Goal: Information Seeking & Learning: Learn about a topic

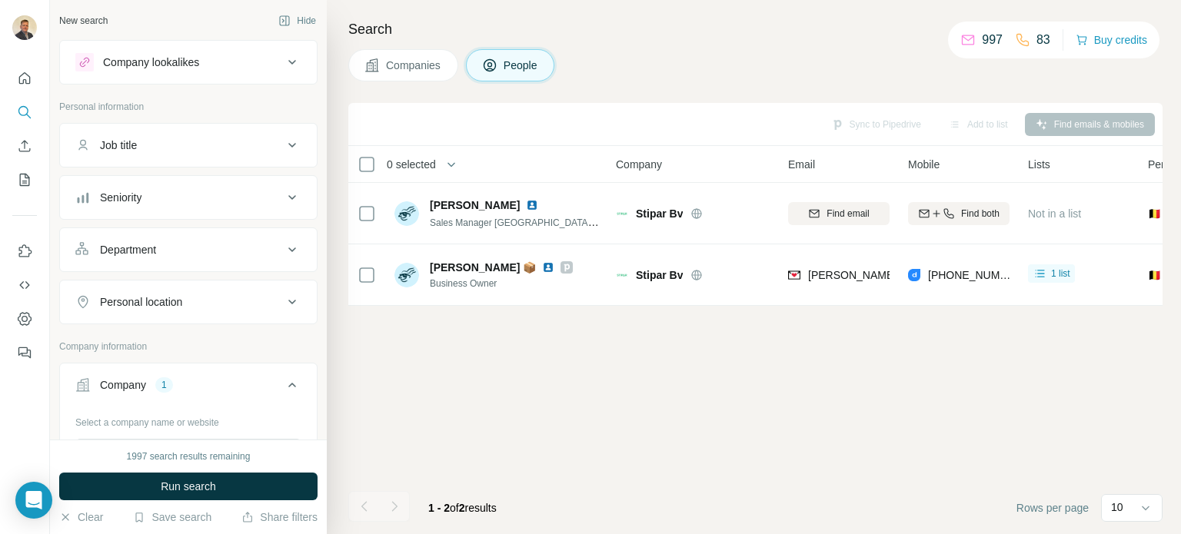
click at [283, 384] on icon at bounding box center [292, 385] width 18 height 18
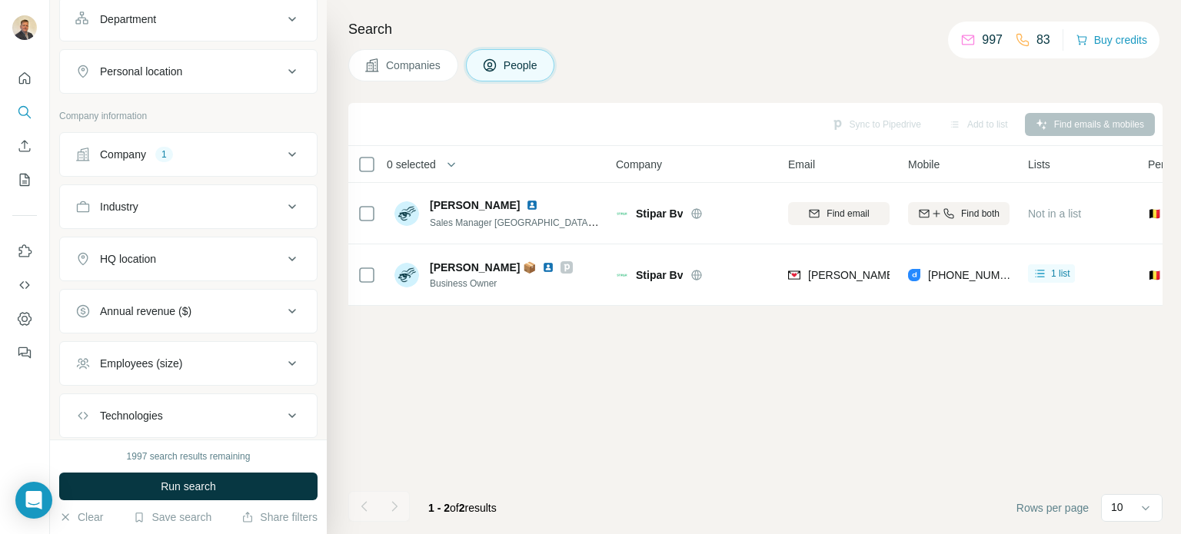
click at [288, 152] on icon at bounding box center [292, 154] width 8 height 5
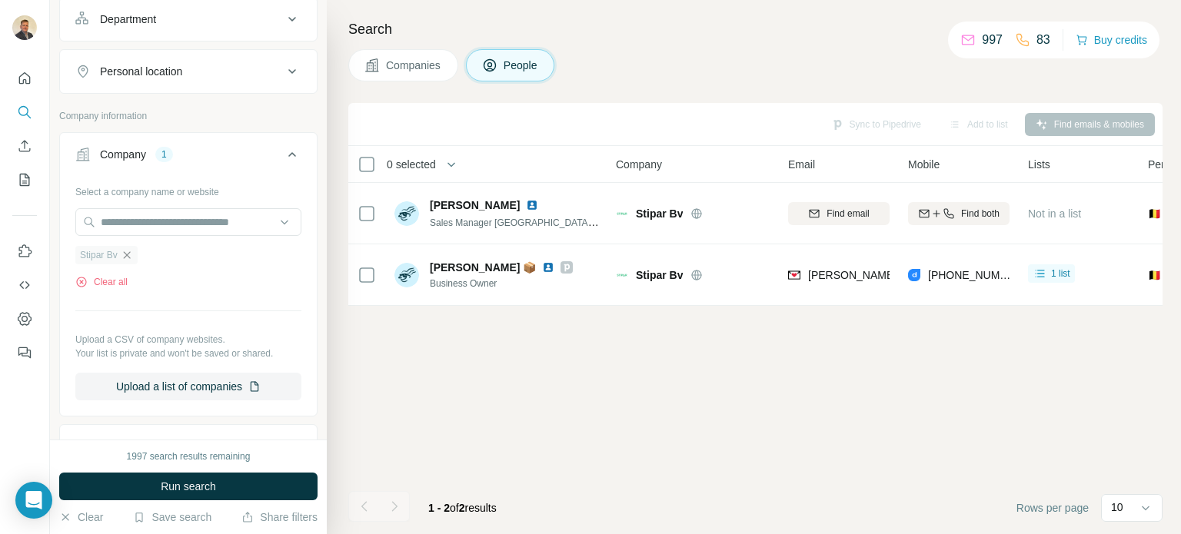
click at [129, 254] on icon "button" at bounding box center [126, 254] width 7 height 7
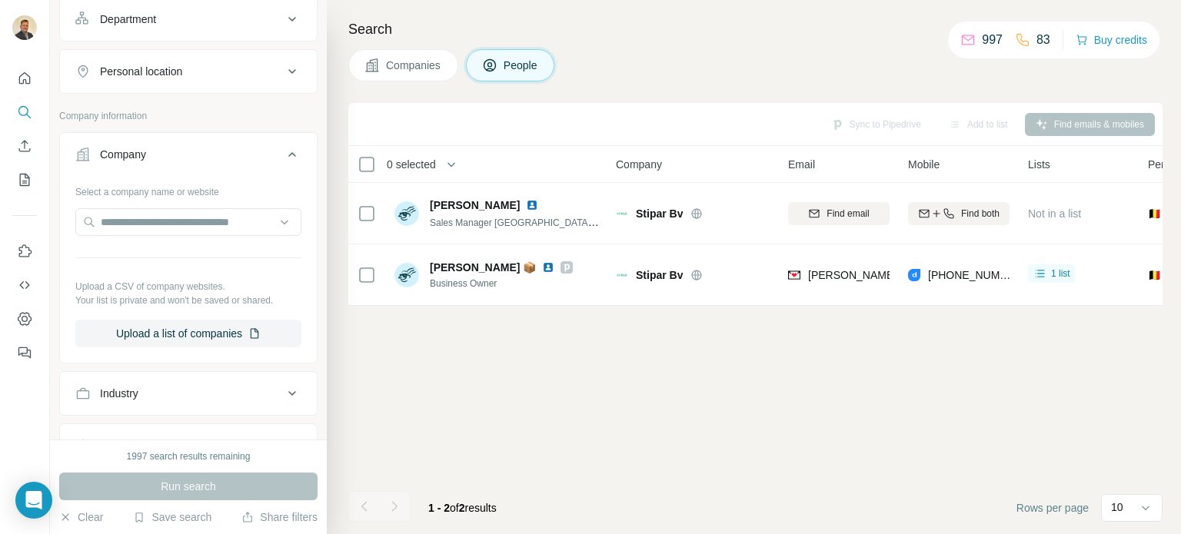
scroll to position [0, 0]
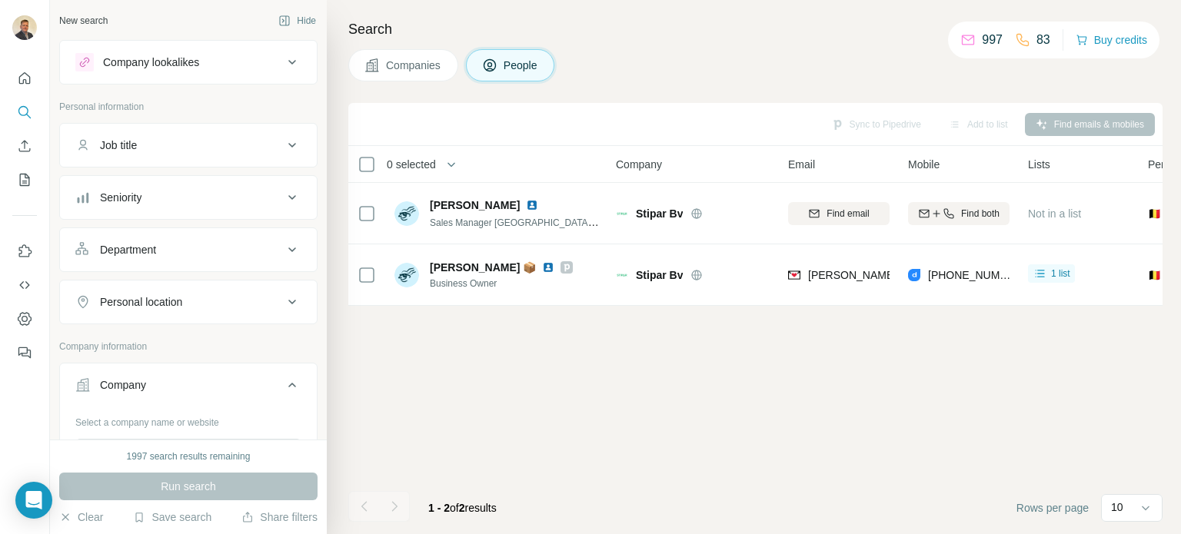
click at [285, 381] on icon at bounding box center [292, 385] width 18 height 18
click at [283, 67] on icon at bounding box center [292, 62] width 18 height 18
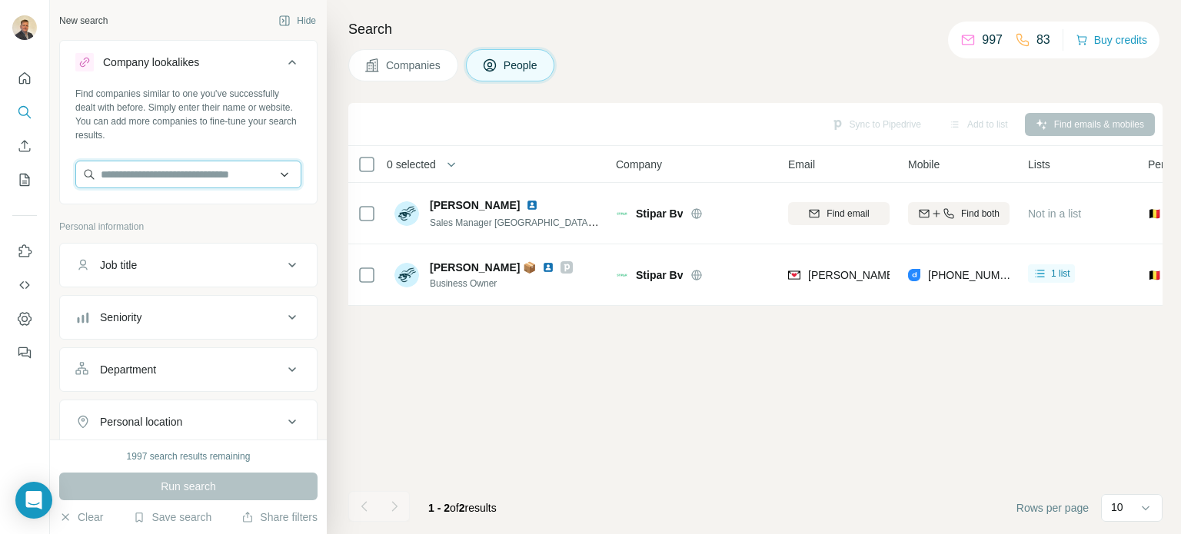
click at [185, 172] on input "text" at bounding box center [188, 175] width 226 height 28
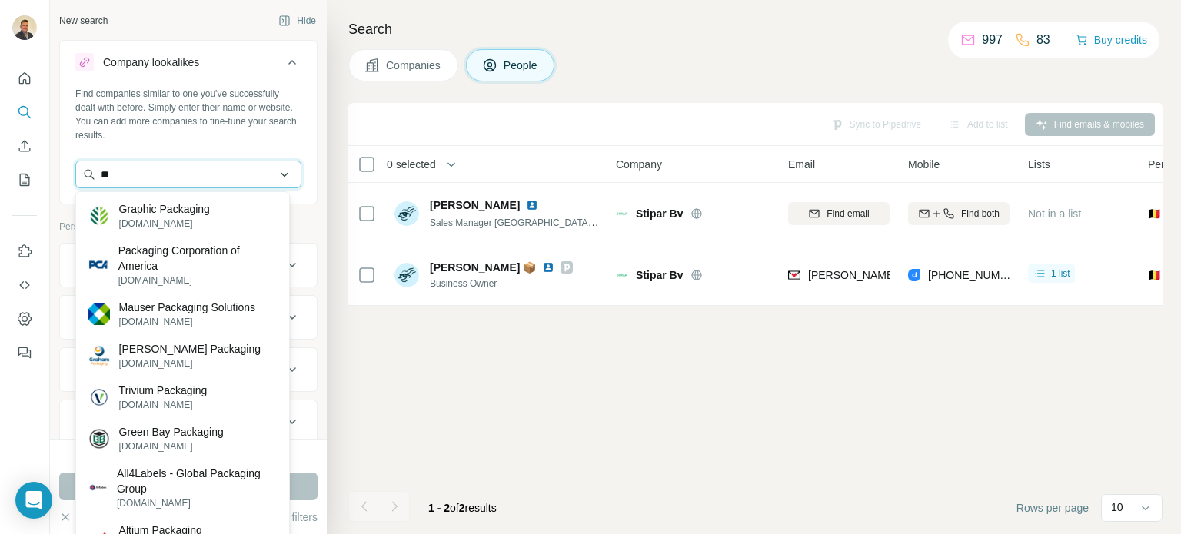
type input "*"
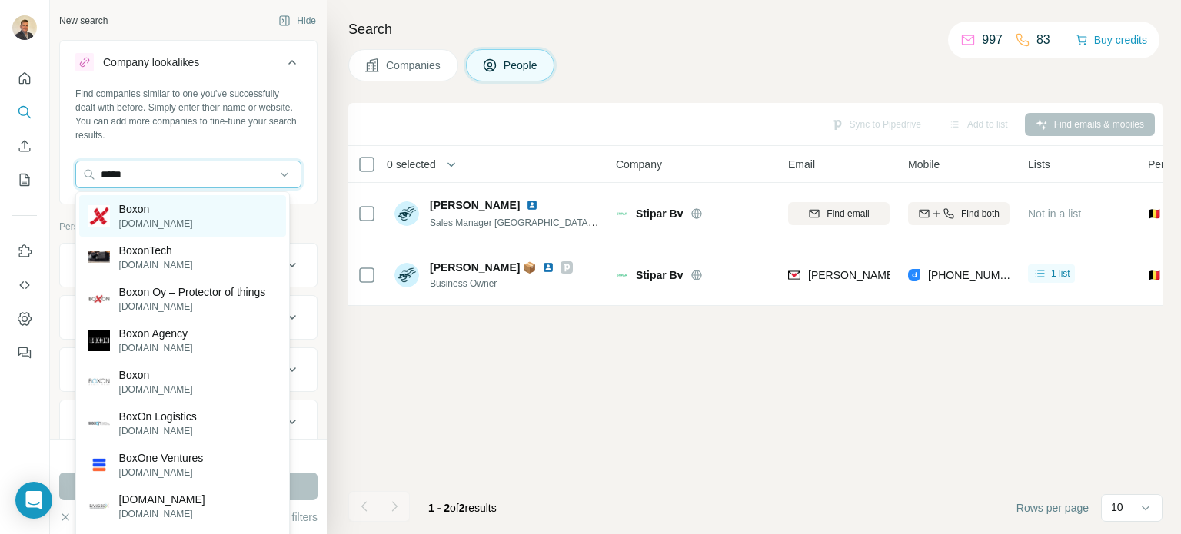
type input "*****"
click at [183, 211] on div "Boxon [DOMAIN_NAME]" at bounding box center [182, 216] width 207 height 42
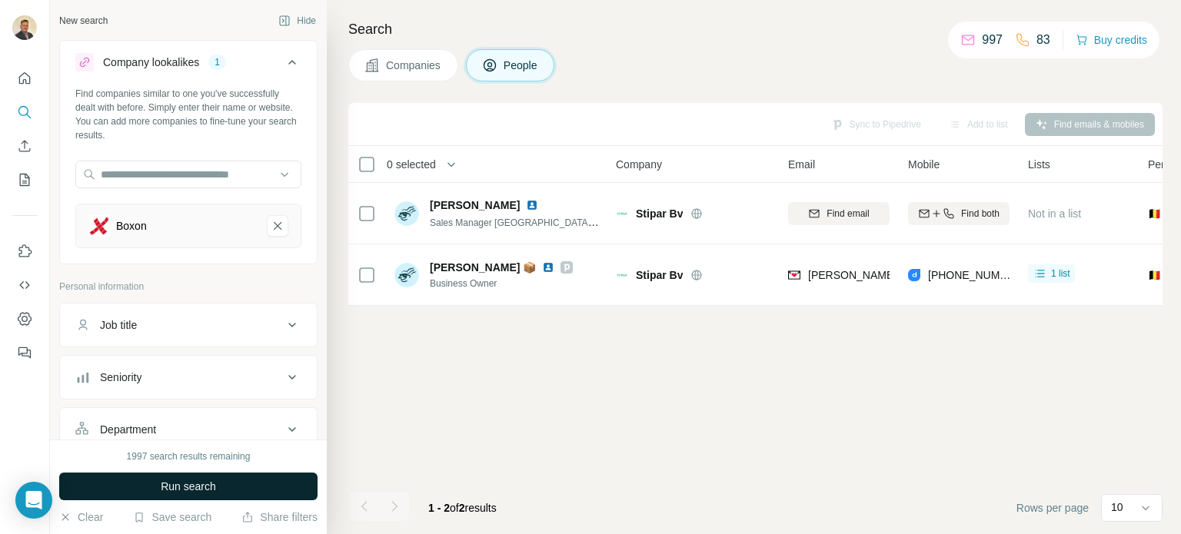
click at [204, 487] on span "Run search" at bounding box center [188, 486] width 55 height 15
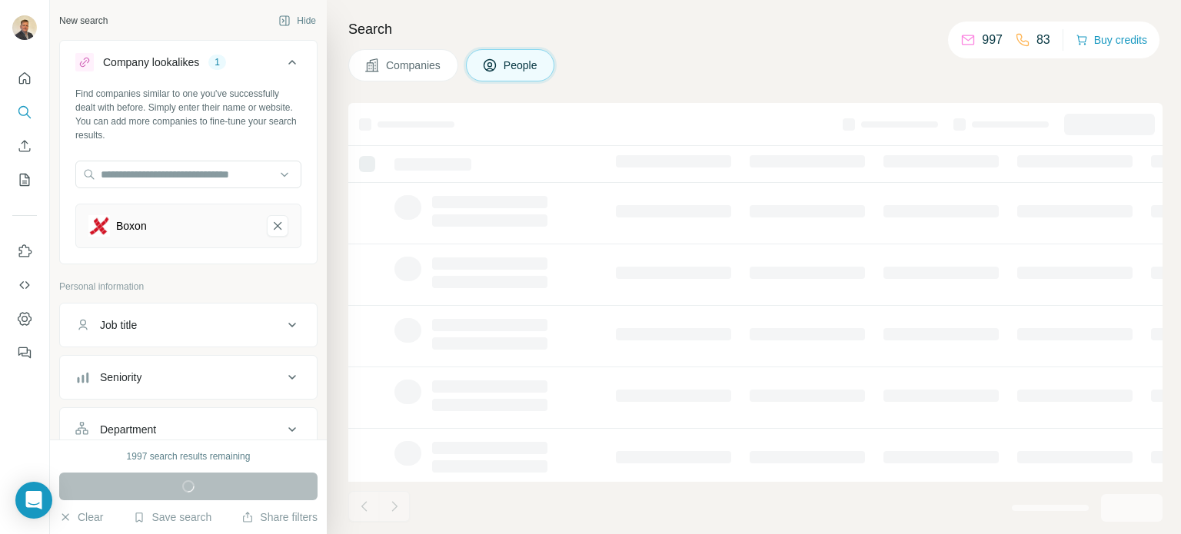
click at [390, 69] on span "Companies" at bounding box center [414, 65] width 56 height 15
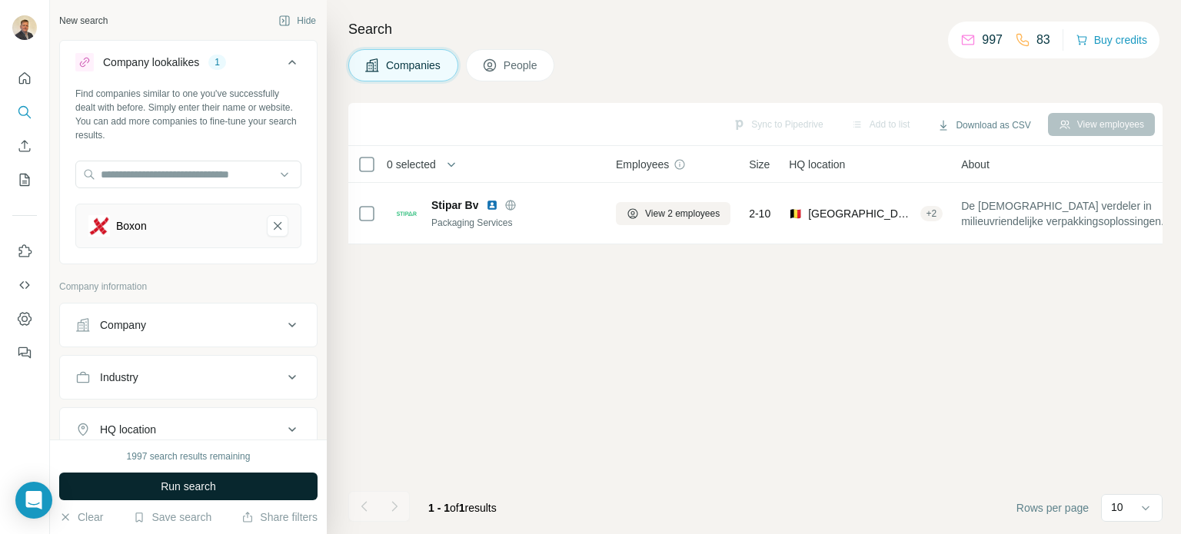
click at [191, 479] on span "Run search" at bounding box center [188, 486] width 55 height 15
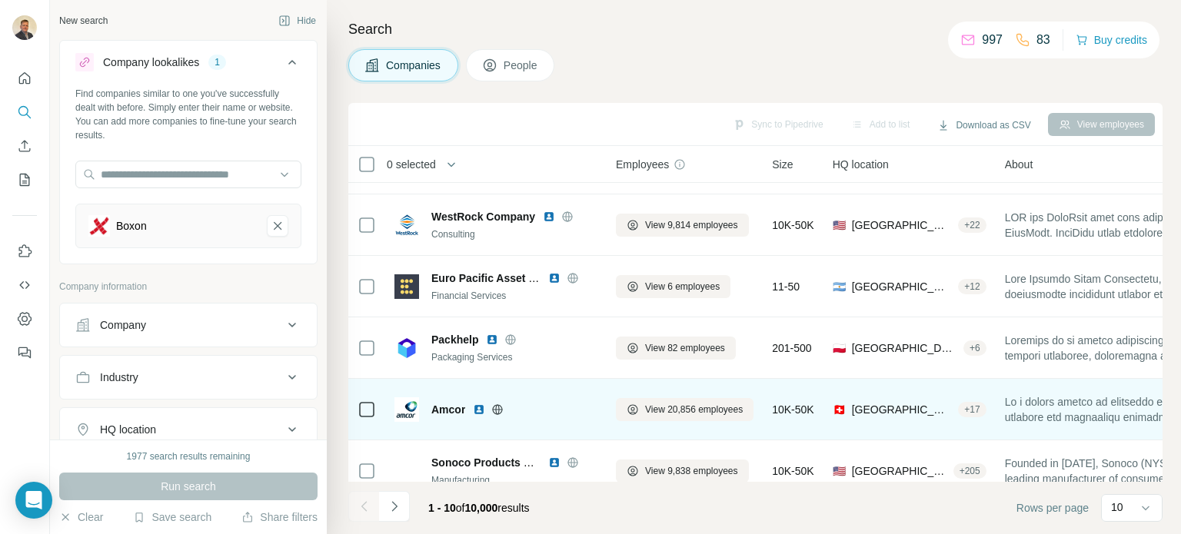
scroll to position [77, 0]
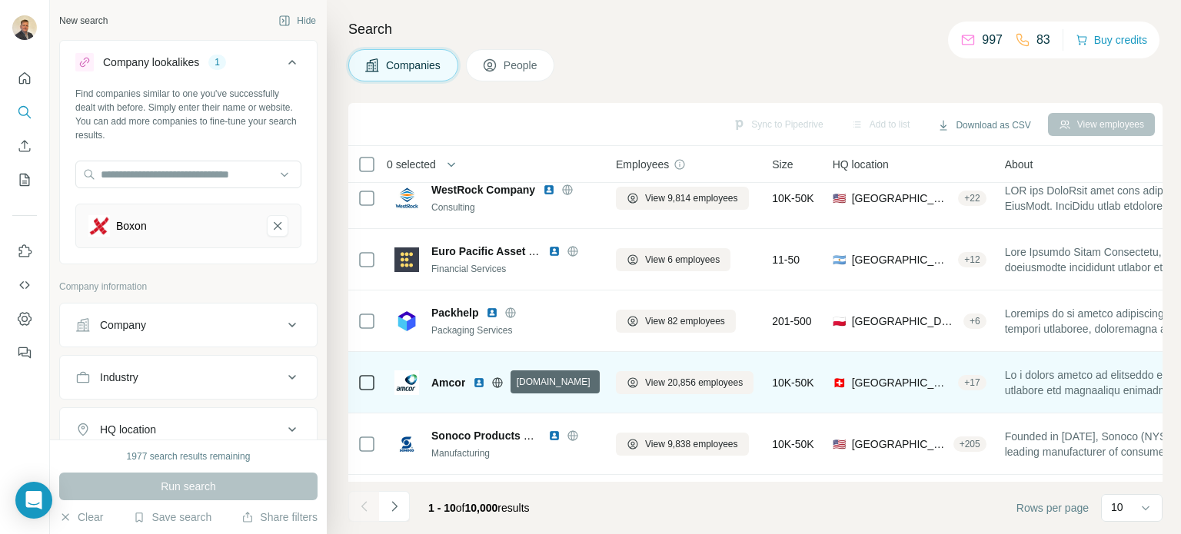
click at [503, 381] on icon at bounding box center [497, 383] width 12 height 12
click at [695, 382] on span "View 20,856 employees" at bounding box center [694, 383] width 98 height 14
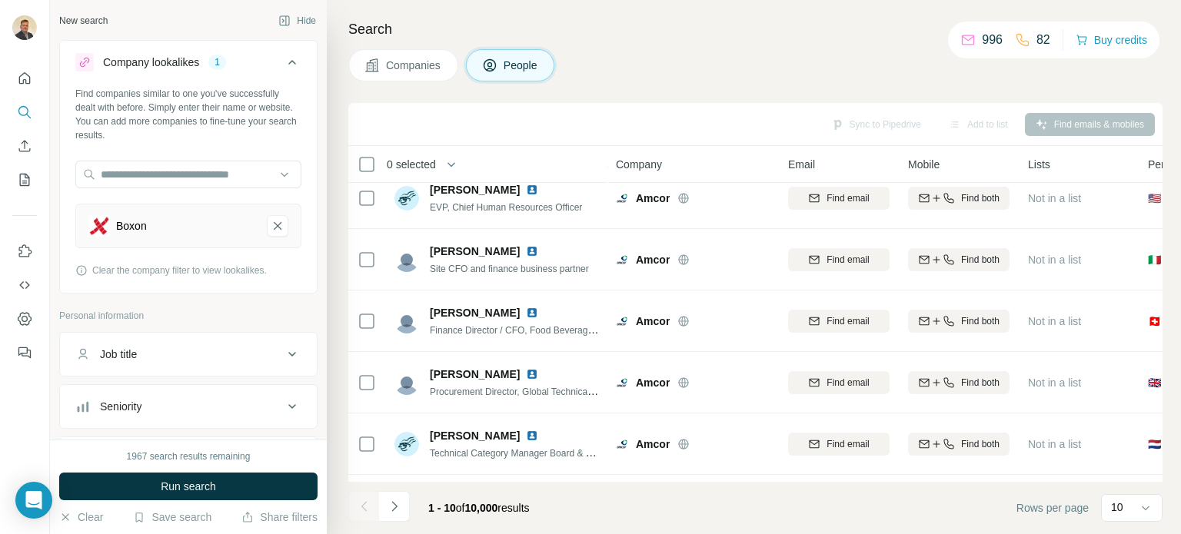
click at [413, 71] on span "Companies" at bounding box center [414, 65] width 56 height 15
